Goal: Information Seeking & Learning: Learn about a topic

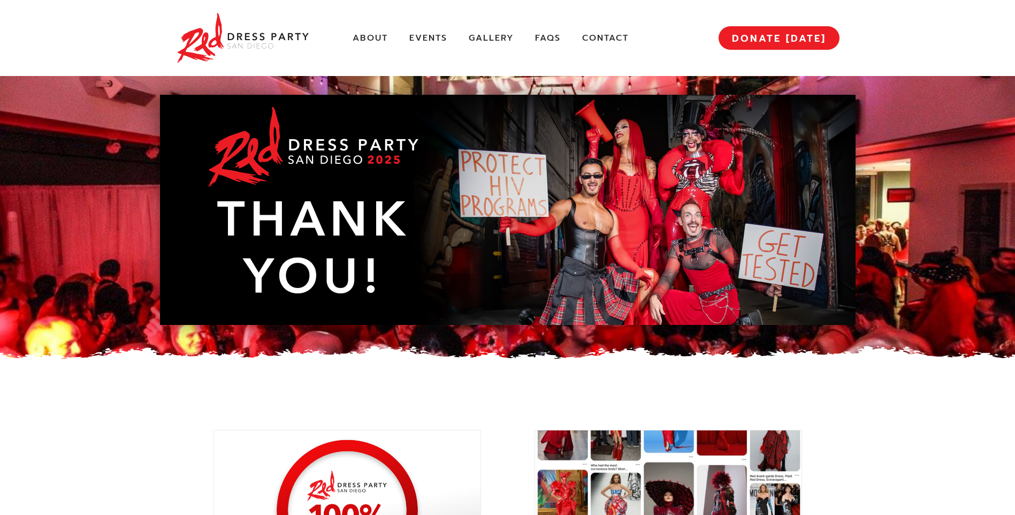
click at [461, 44] on div "About Events Gallery FAQs Contact MENU DONATE TODAY" at bounding box center [508, 38] width 664 height 76
click at [488, 39] on link "Gallery" at bounding box center [491, 38] width 45 height 11
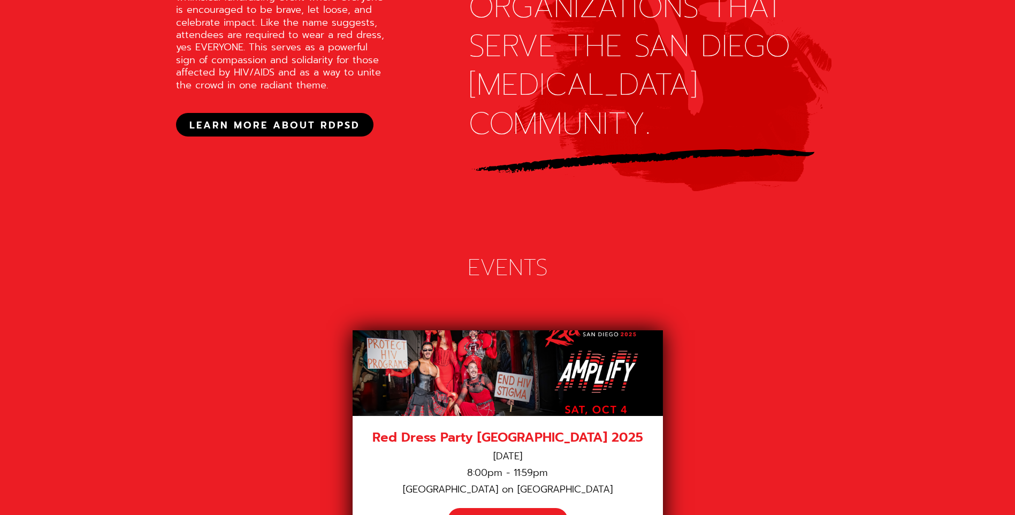
scroll to position [1334, 0]
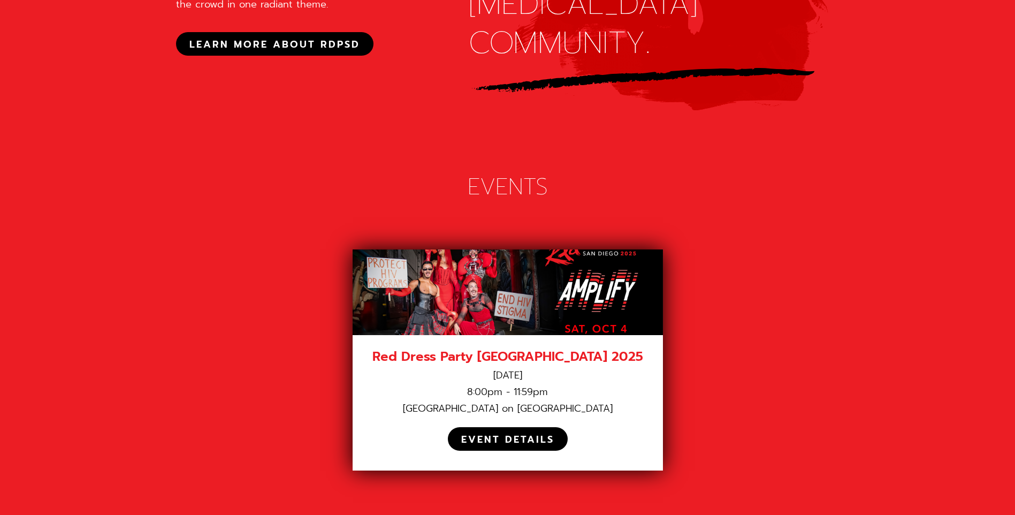
click at [522, 434] on div "EVENT DETAILS" at bounding box center [507, 440] width 93 height 12
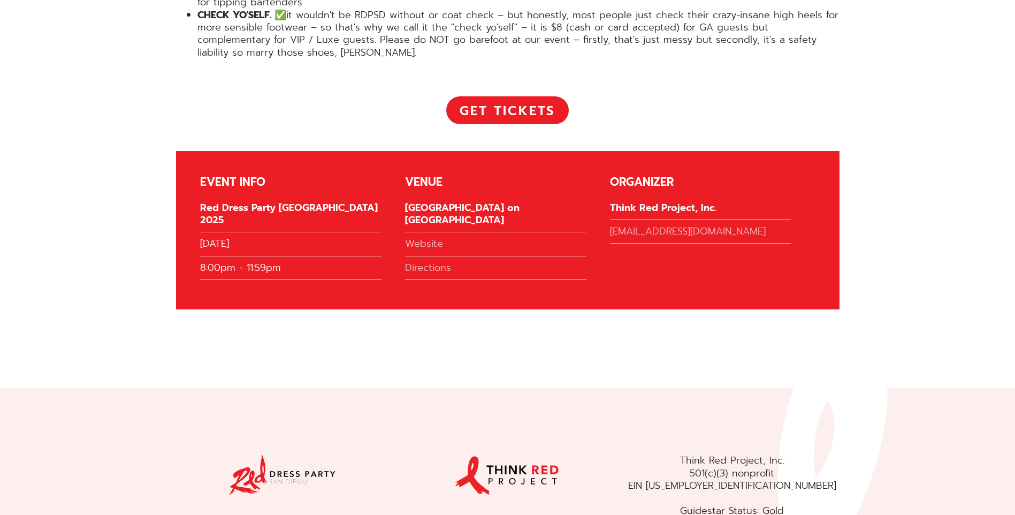
scroll to position [2302, 0]
